Goal: Task Accomplishment & Management: Complete application form

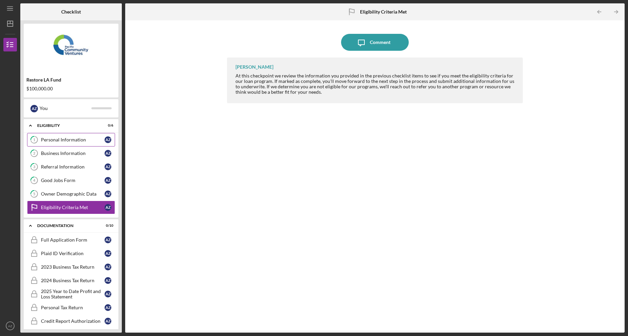
click at [73, 142] on div "Personal Information" at bounding box center [73, 139] width 64 height 5
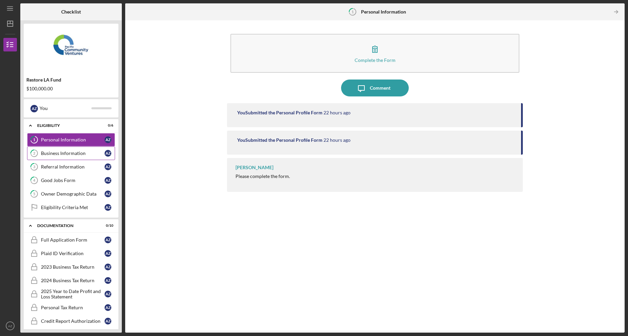
click at [74, 151] on div "Business Information" at bounding box center [73, 153] width 64 height 5
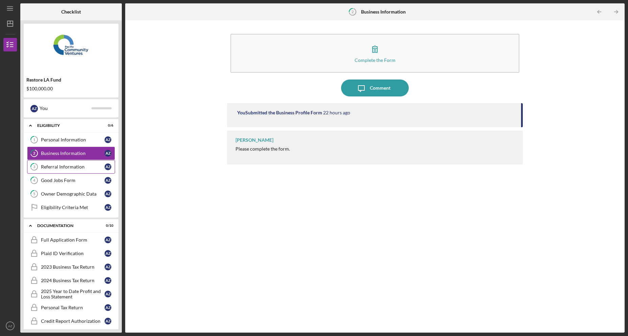
click at [67, 170] on link "3 Referral Information A Z" at bounding box center [71, 167] width 88 height 14
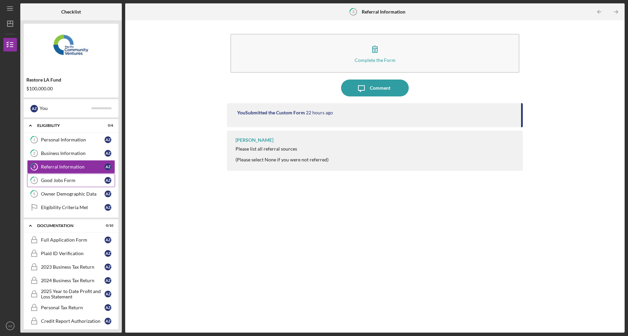
click at [88, 179] on div "Good Jobs Form" at bounding box center [73, 180] width 64 height 5
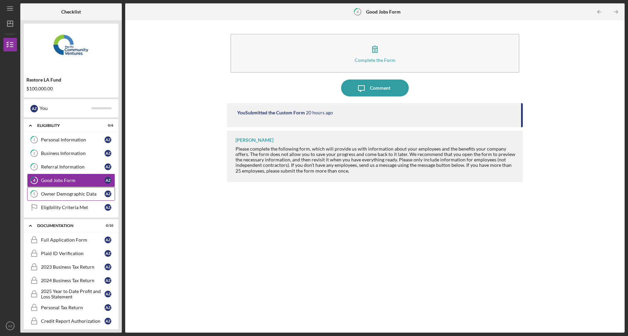
click at [59, 195] on div "Owner Demographic Data" at bounding box center [73, 193] width 64 height 5
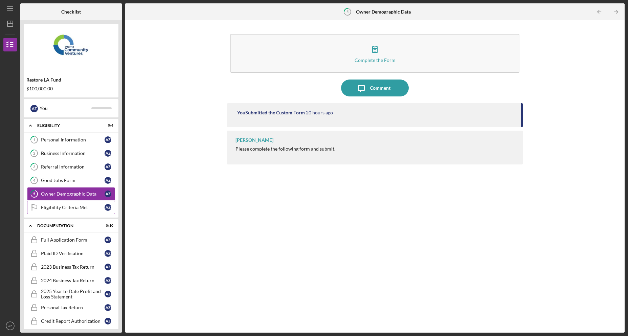
click at [64, 210] on div "Eligibility Criteria Met" at bounding box center [73, 207] width 64 height 5
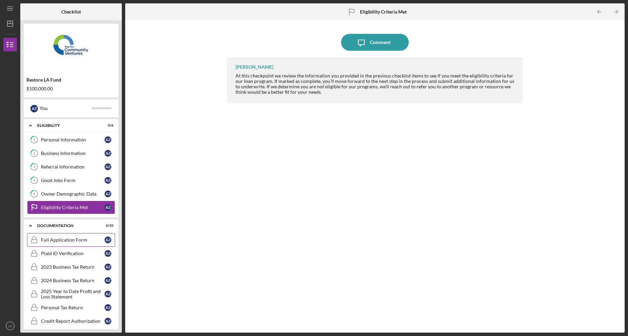
click at [73, 241] on div "Full Application Form" at bounding box center [73, 239] width 64 height 5
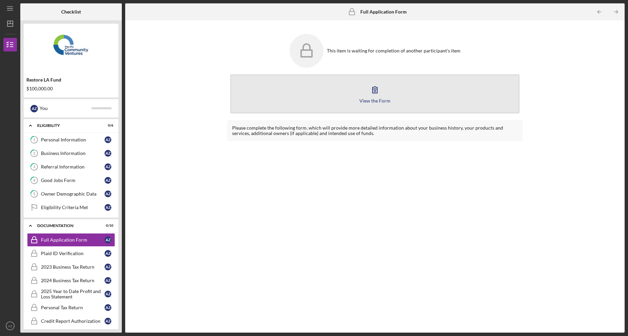
click at [377, 101] on div "View the Form" at bounding box center [375, 100] width 31 height 5
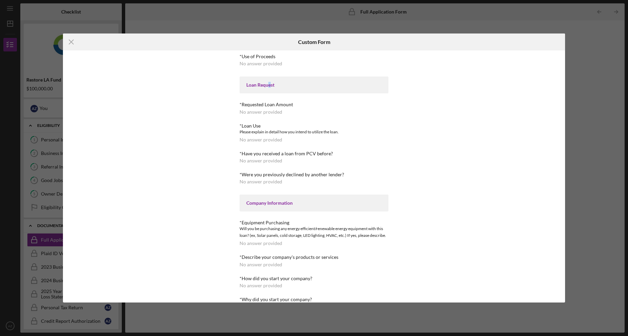
click at [269, 86] on div "Loan Request" at bounding box center [314, 84] width 135 height 5
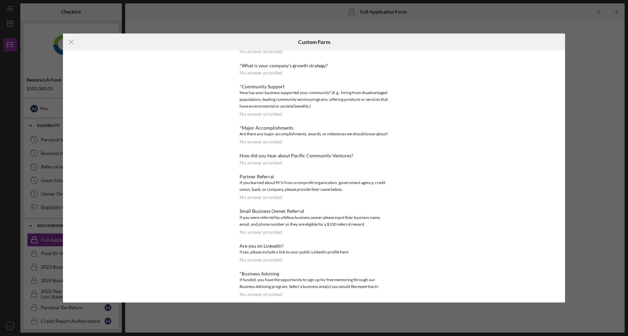
scroll to position [378, 0]
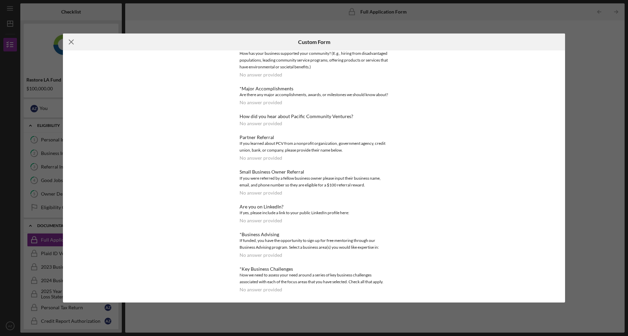
click at [64, 42] on icon "Icon/Menu Close" at bounding box center [71, 42] width 17 height 17
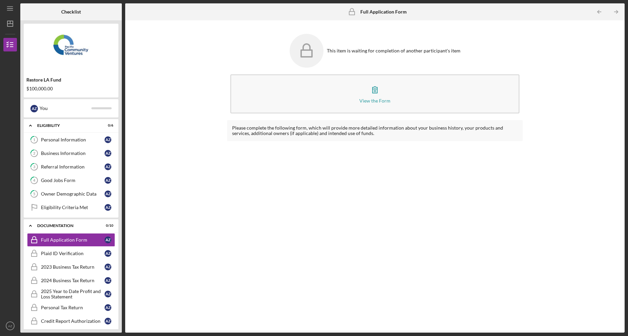
click at [448, 193] on div "Please complete the following form, which will provide more detailed informatio…" at bounding box center [375, 221] width 296 height 202
click at [58, 254] on div "Plaid ID Verification" at bounding box center [73, 253] width 64 height 5
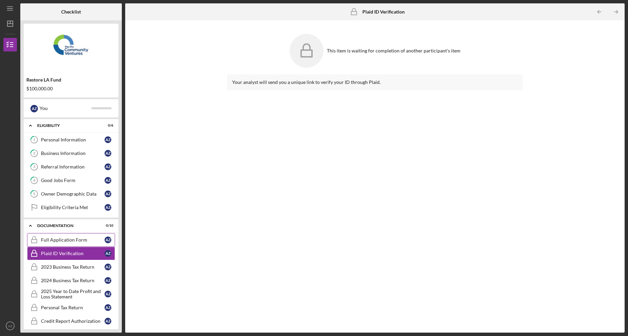
click at [77, 239] on div "Full Application Form" at bounding box center [73, 239] width 64 height 5
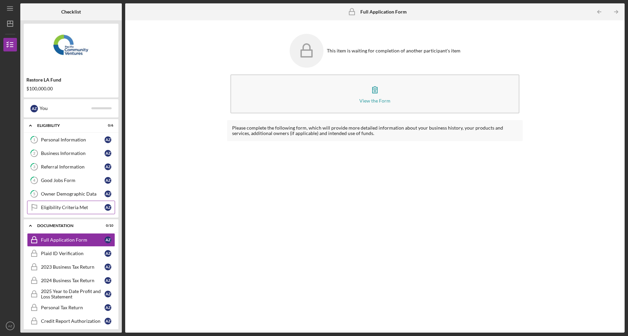
click at [77, 207] on div "Eligibility Criteria Met" at bounding box center [73, 207] width 64 height 5
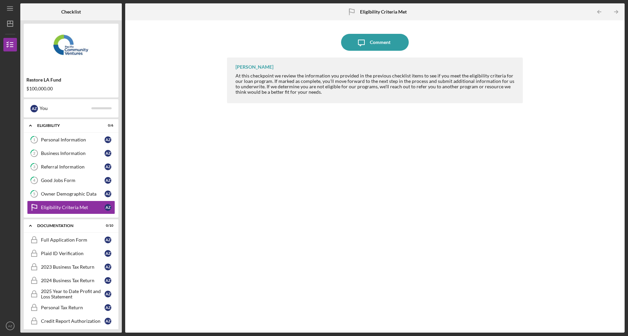
click at [362, 237] on div "[PERSON_NAME] At this checkpoint we review the information you provided in the …" at bounding box center [375, 190] width 296 height 265
click at [218, 211] on div "Icon/Message Comment [PERSON_NAME] At this checkpoint we review the information…" at bounding box center [375, 177] width 493 height 306
drag, startPoint x: 76, startPoint y: 244, endPoint x: 100, endPoint y: 241, distance: 24.3
click at [76, 244] on link "Full Application Form Full Application Form A Z" at bounding box center [71, 240] width 88 height 14
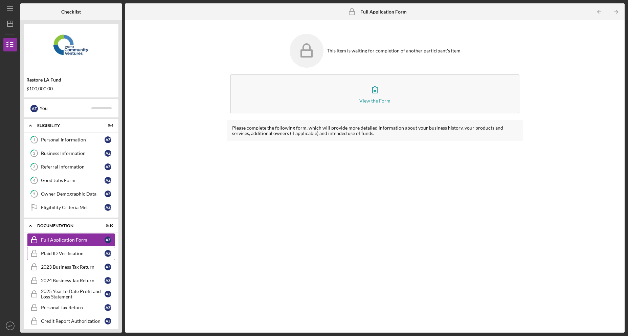
click at [59, 252] on div "Plaid ID Verification" at bounding box center [73, 253] width 64 height 5
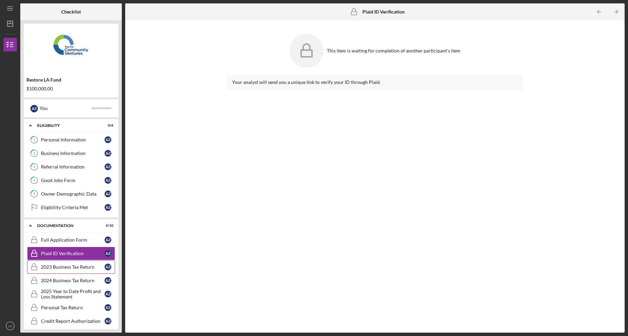
click at [56, 269] on div "2023 Business Tax Return" at bounding box center [73, 266] width 64 height 5
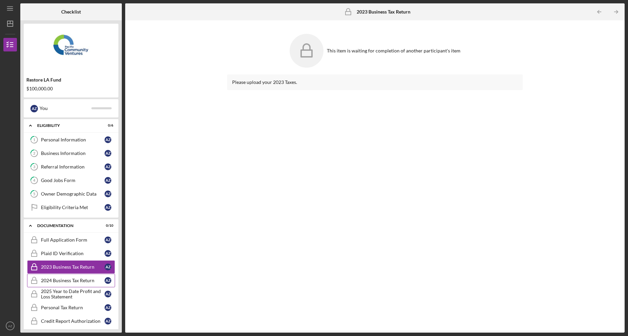
click at [59, 283] on div "2024 Business Tax Return" at bounding box center [73, 280] width 64 height 5
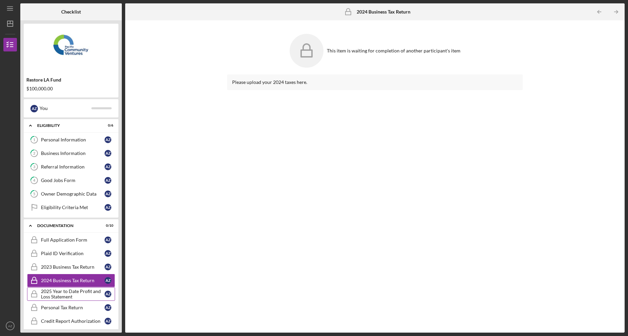
click at [59, 287] on link "2025 Year to Date Profit and Loss Statement 2025 Year to Date Profit and Loss S…" at bounding box center [71, 294] width 88 height 14
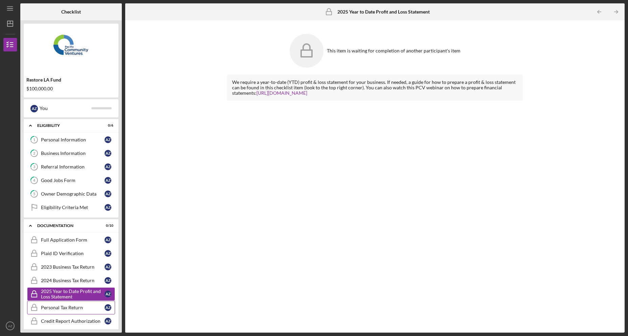
click at [60, 306] on div "Personal Tax Return" at bounding box center [73, 307] width 64 height 5
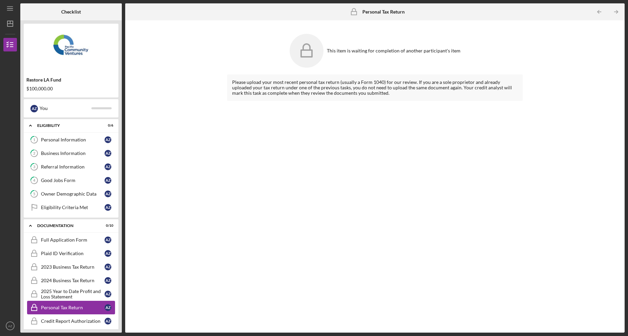
scroll to position [68, 0]
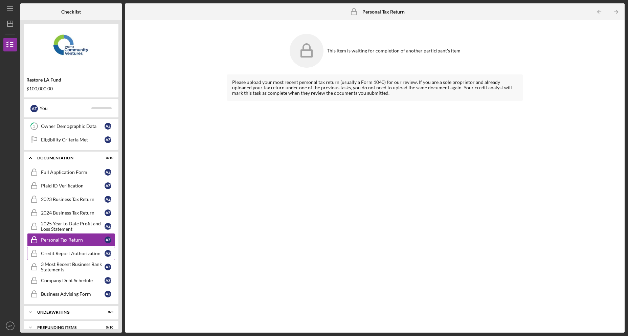
click at [62, 248] on link "Credit Report Authorization Credit Report Authorization A Z" at bounding box center [71, 254] width 88 height 14
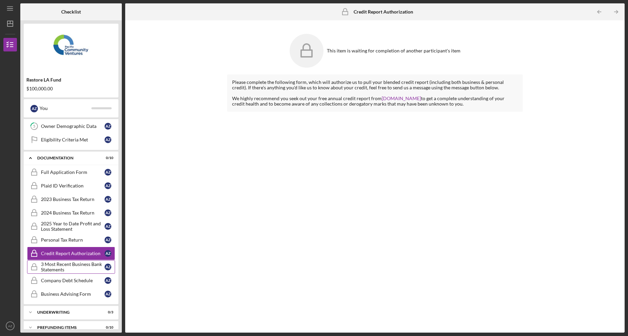
click at [57, 268] on div "3 Most Recent Business Bank Statements" at bounding box center [73, 267] width 64 height 11
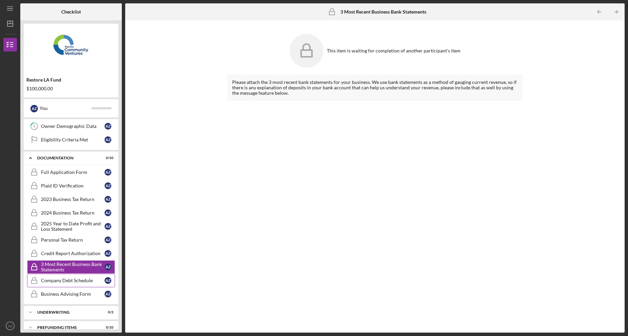
click at [57, 279] on div "Company Debt Schedule" at bounding box center [73, 280] width 64 height 5
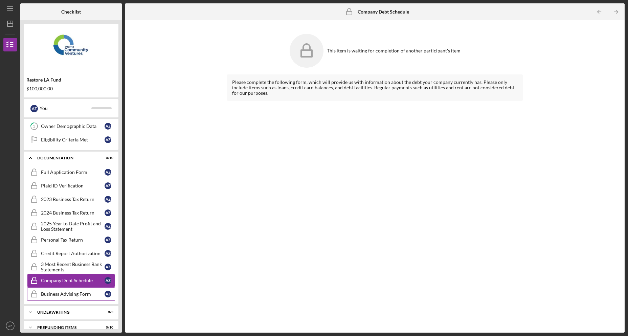
click at [70, 292] on div "Business Advising Form" at bounding box center [73, 294] width 64 height 5
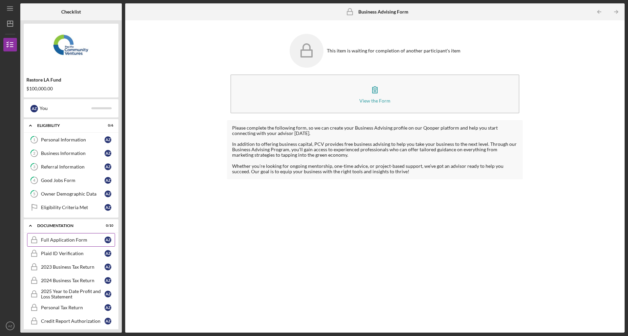
click at [64, 241] on div "Full Application Form" at bounding box center [73, 239] width 64 height 5
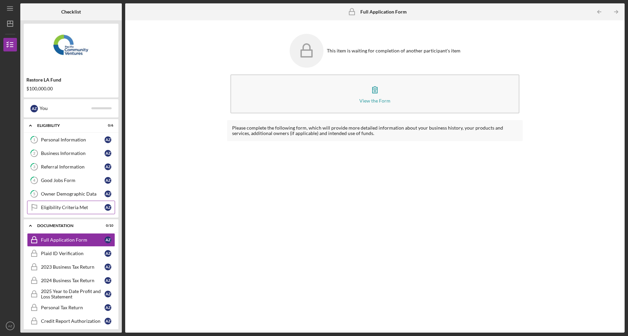
click at [72, 210] on div "Eligibility Criteria Met" at bounding box center [73, 207] width 64 height 5
